Goal: Obtain resource: Obtain resource

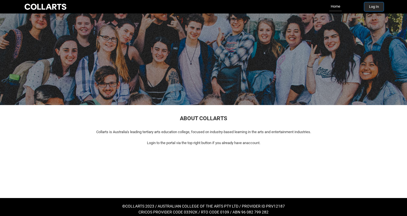
click at [377, 5] on button "Log In" at bounding box center [373, 6] width 19 height 9
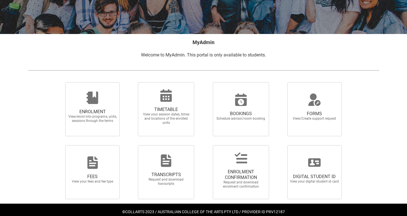
scroll to position [89, 0]
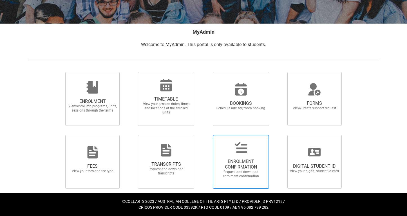
click at [227, 147] on div at bounding box center [241, 148] width 54 height 14
click at [206, 135] on input "ENROLMENT CONFIRMATION Request and download enrolment confirmation" at bounding box center [205, 135] width 0 height 0
radio input "true"
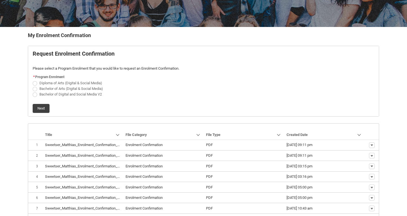
scroll to position [115, 0]
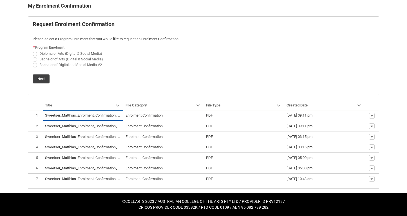
click at [365, 172] on span "Download" at bounding box center [358, 171] width 15 height 5
